Goal: Information Seeking & Learning: Learn about a topic

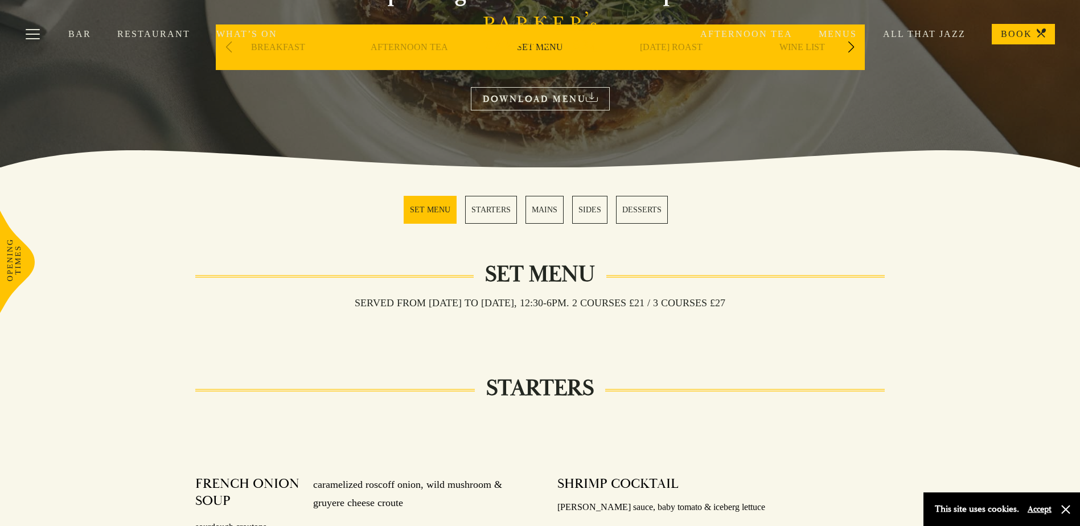
scroll to position [171, 0]
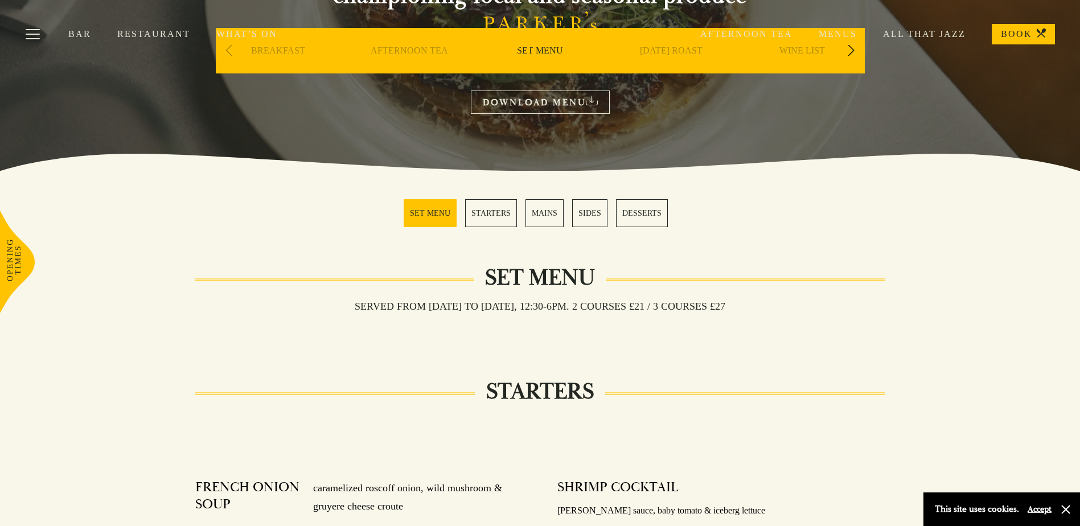
click at [1037, 508] on button "Accept" at bounding box center [1040, 509] width 24 height 11
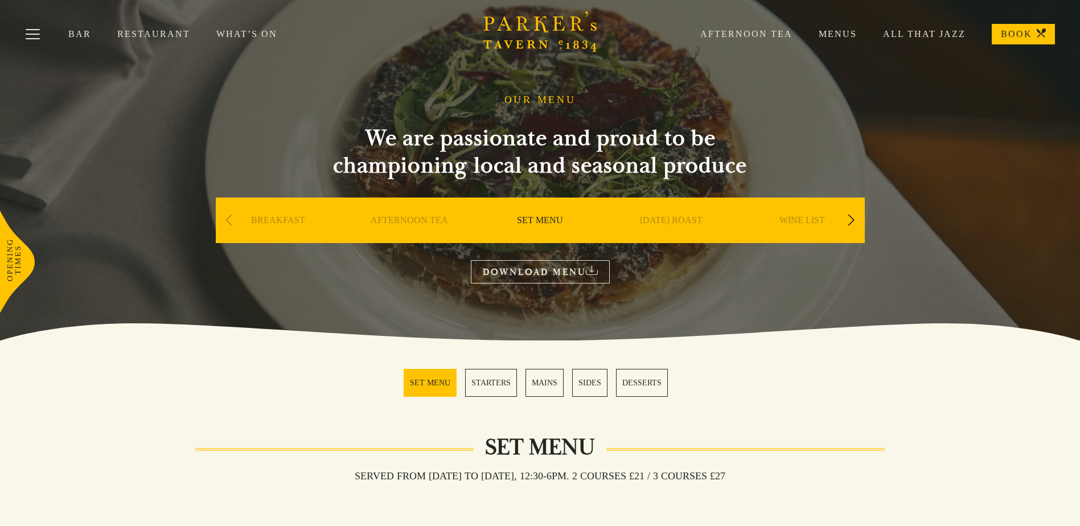
scroll to position [0, 0]
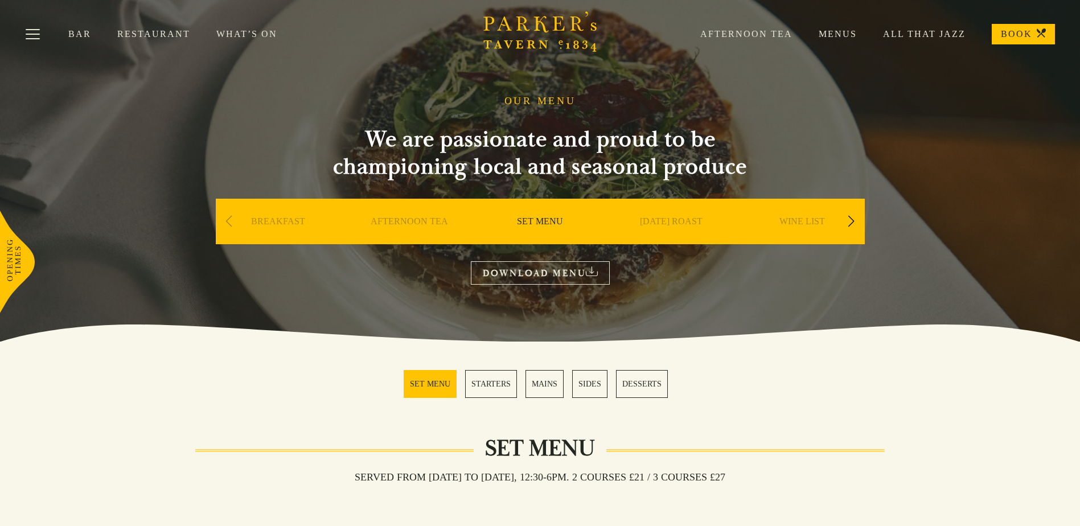
click at [850, 226] on div "Next slide" at bounding box center [851, 221] width 15 height 25
click at [852, 226] on div "Next slide" at bounding box center [851, 221] width 15 height 25
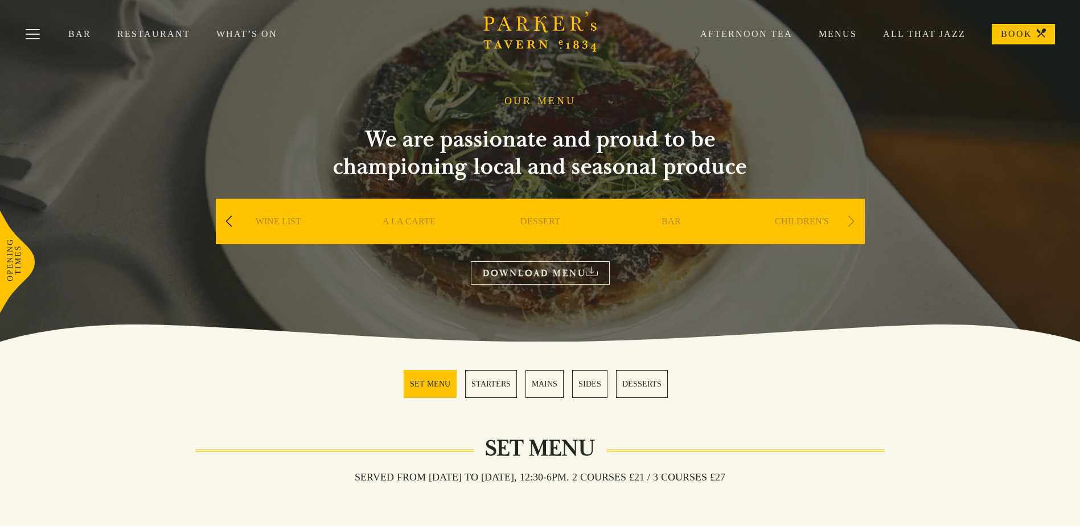
click at [852, 217] on div "Next slide" at bounding box center [851, 221] width 15 height 25
click at [839, 31] on link "Menus" at bounding box center [824, 33] width 64 height 11
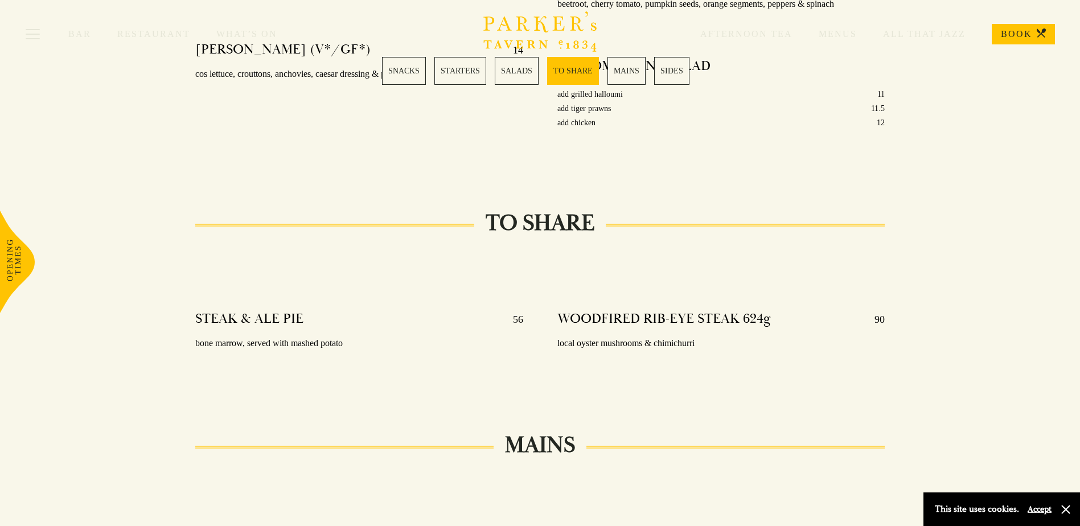
scroll to position [1594, 0]
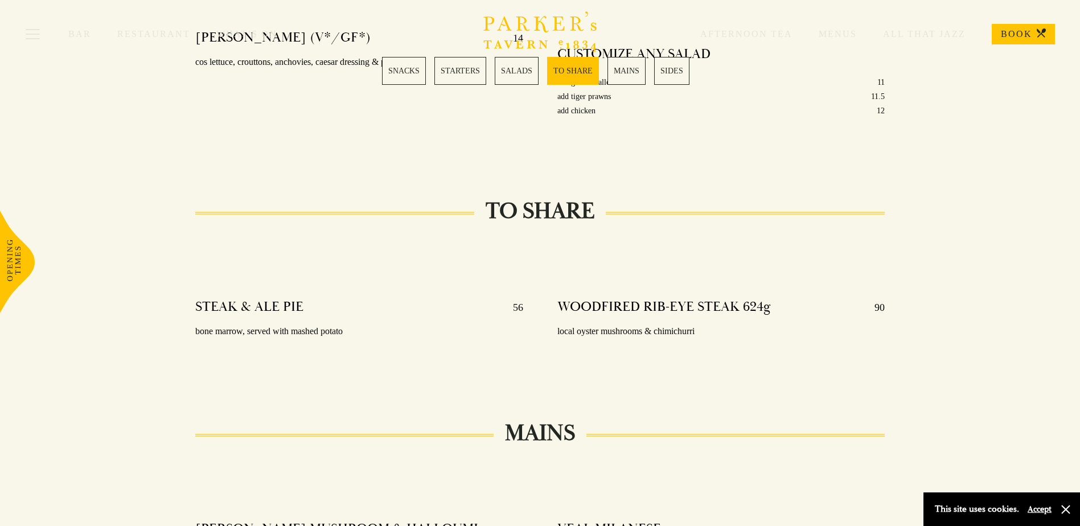
click at [1034, 507] on button "Accept" at bounding box center [1040, 509] width 24 height 11
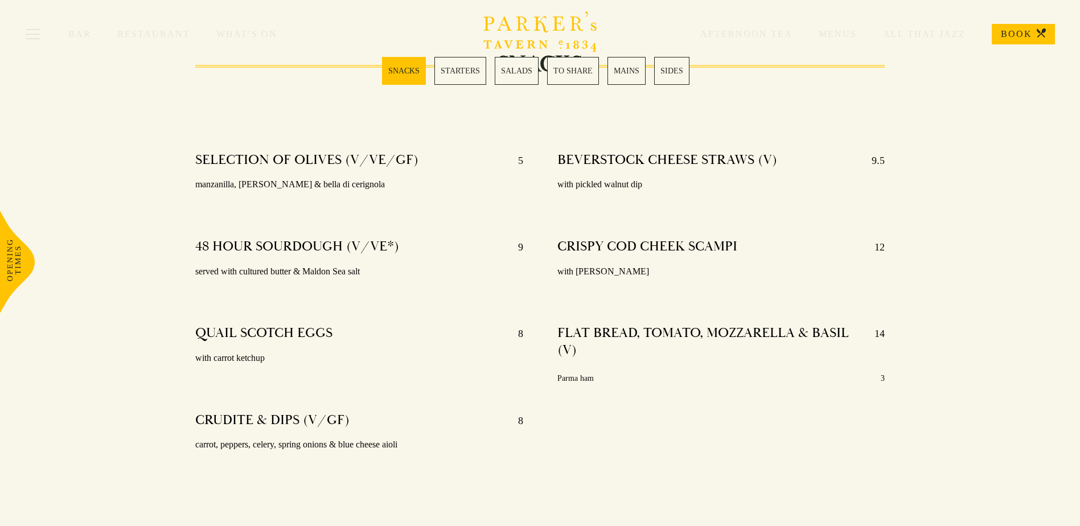
scroll to position [0, 0]
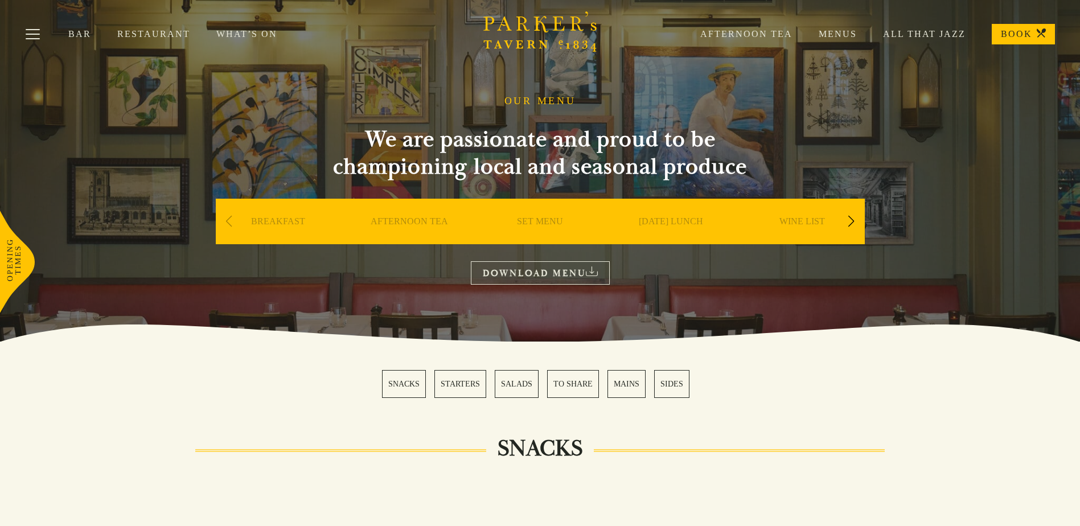
click at [257, 34] on link "What’s On" at bounding box center [259, 33] width 87 height 11
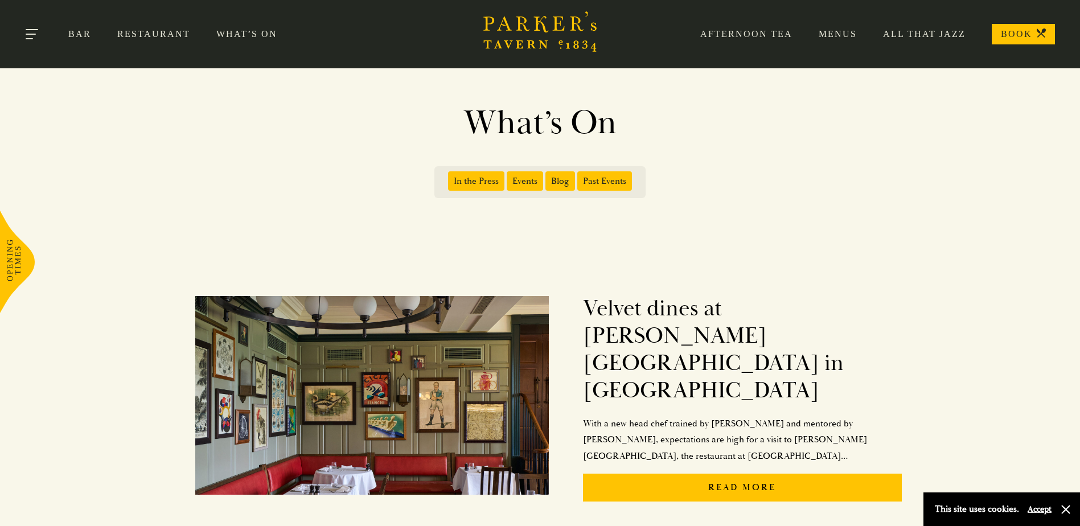
click at [34, 33] on button "Toggle navigation" at bounding box center [33, 36] width 48 height 48
